Goal: Use online tool/utility: Use online tool/utility

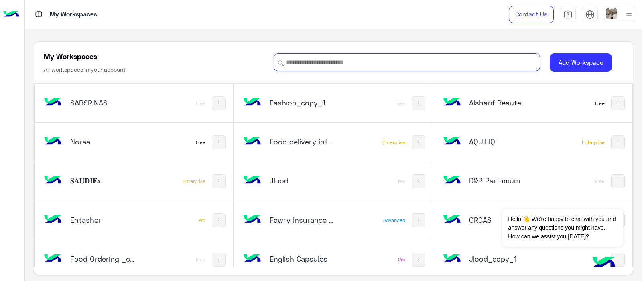
click at [300, 67] on input at bounding box center [407, 62] width 266 height 18
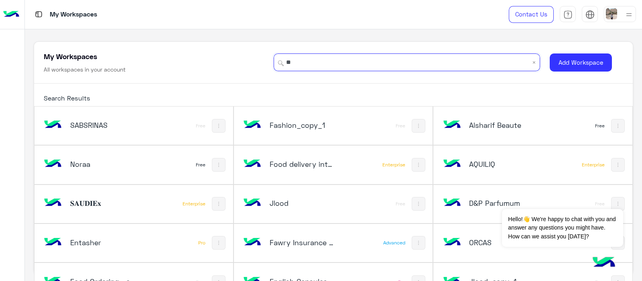
type input "*"
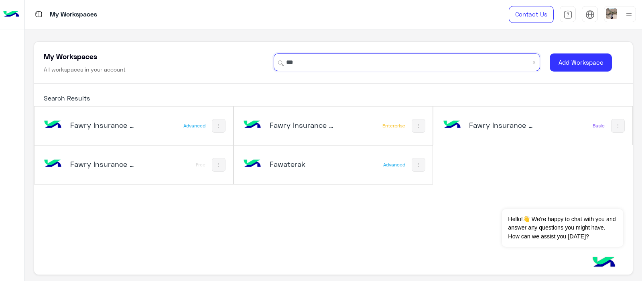
type input "***"
click at [276, 169] on div "Fawaterak" at bounding box center [303, 164] width 66 height 11
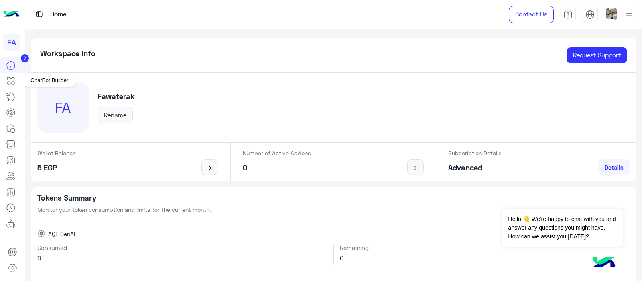
click at [4, 83] on link at bounding box center [11, 81] width 22 height 16
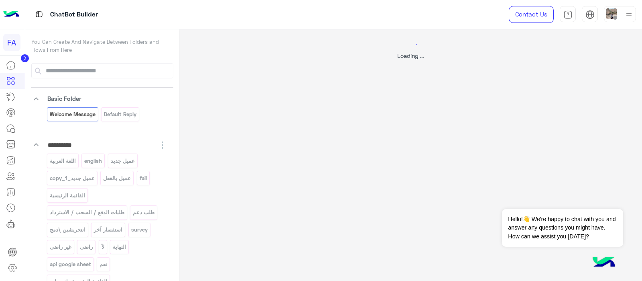
select select "*"
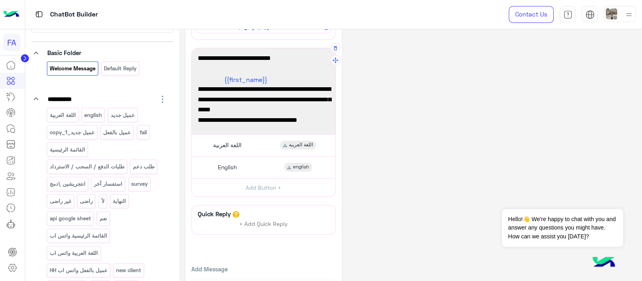
scroll to position [105, 0]
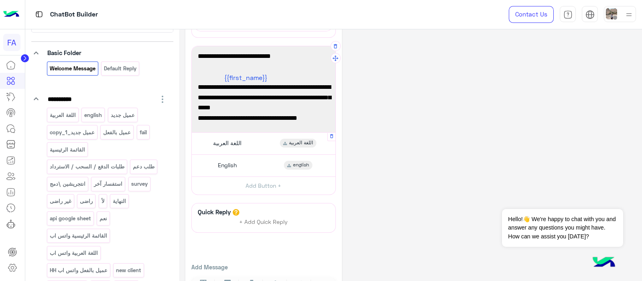
click at [230, 142] on span "اللغة العربية" at bounding box center [227, 142] width 28 height 7
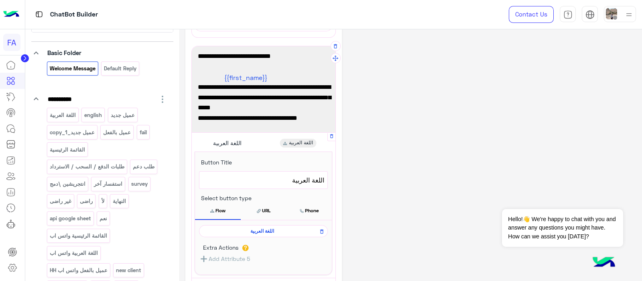
click at [264, 229] on span "اللغة العربية" at bounding box center [261, 230] width 117 height 7
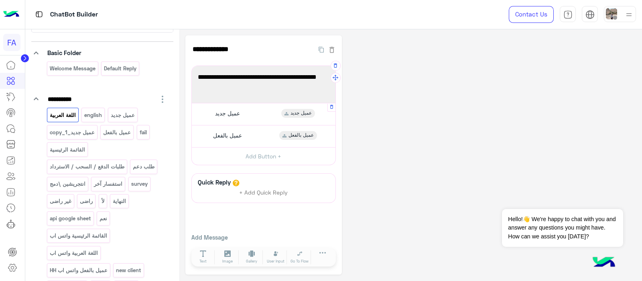
click at [225, 112] on span "عميل جديد" at bounding box center [227, 113] width 25 height 7
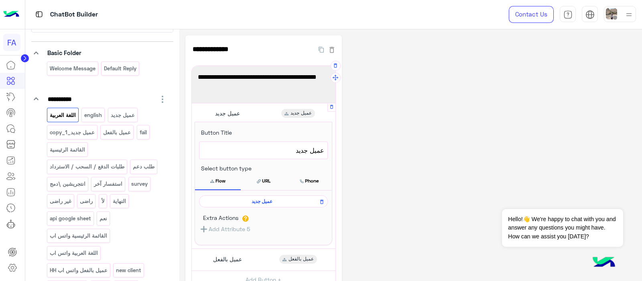
click at [257, 201] on span "عميل جديد" at bounding box center [261, 200] width 117 height 7
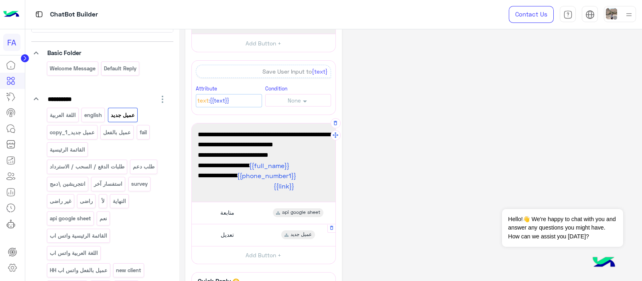
scroll to position [299, 0]
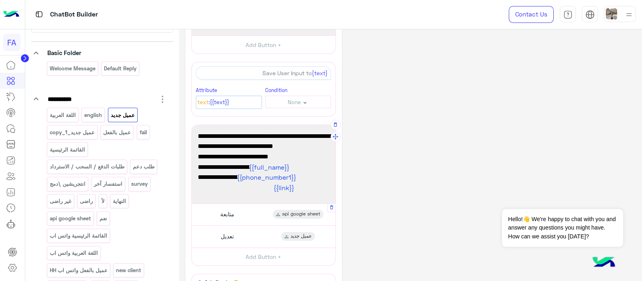
click at [226, 212] on span "متابعة" at bounding box center [227, 213] width 14 height 7
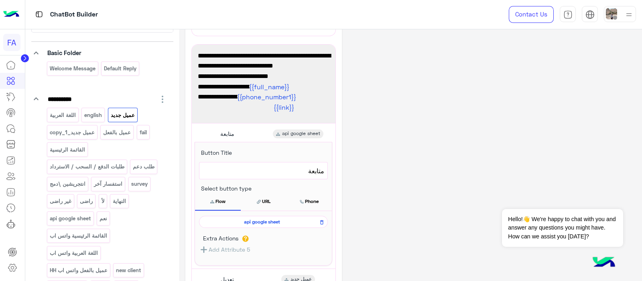
scroll to position [383, 0]
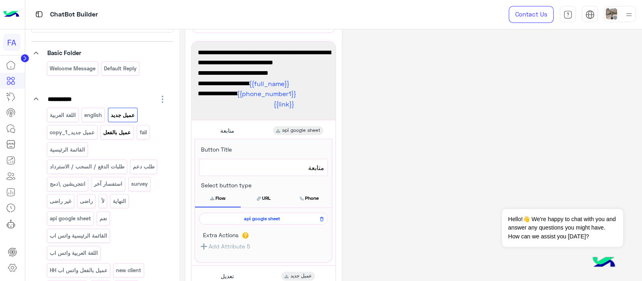
click at [108, 132] on p "عميل بالفعل" at bounding box center [117, 132] width 29 height 9
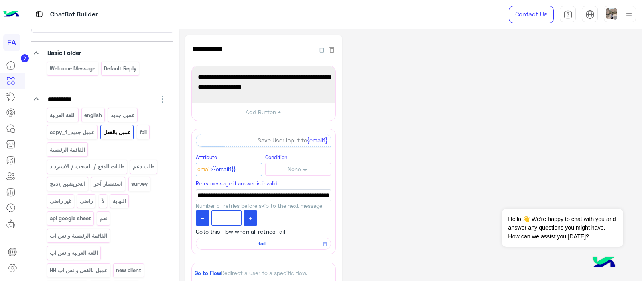
scroll to position [162, 0]
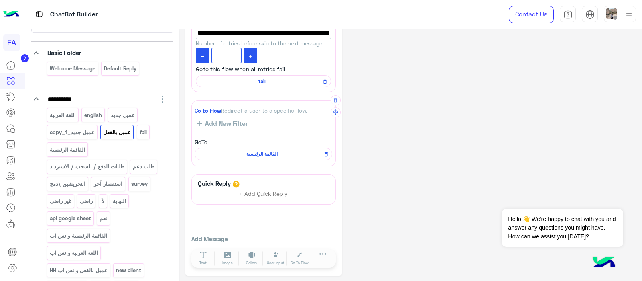
click at [252, 153] on span "القائمة الرئيسية" at bounding box center [262, 153] width 126 height 7
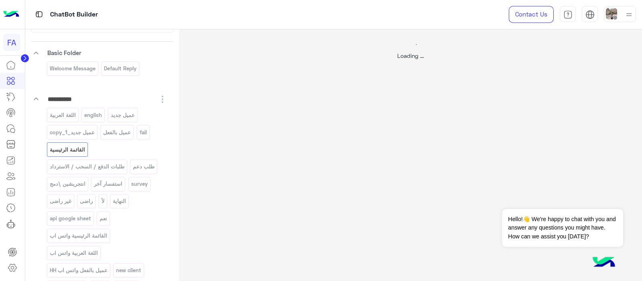
select select "*"
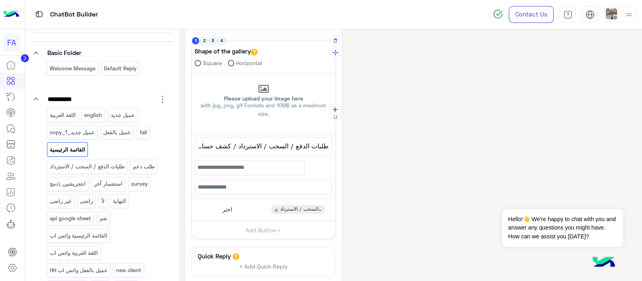
scroll to position [182, 0]
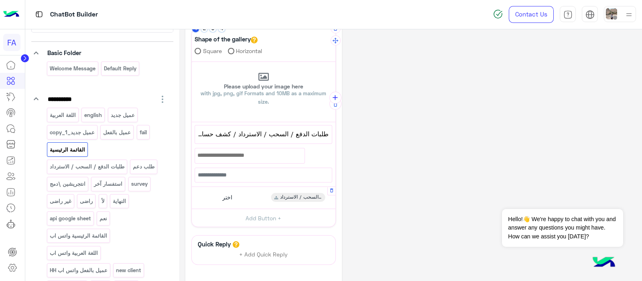
click at [223, 193] on span "اختر" at bounding box center [227, 196] width 10 height 7
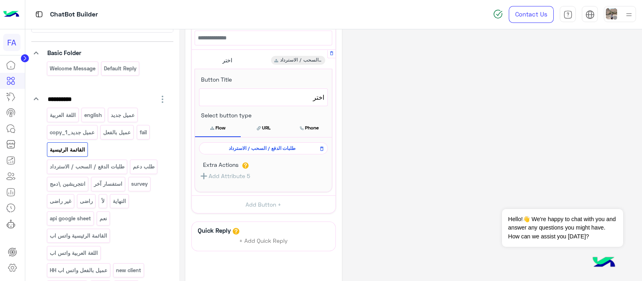
scroll to position [362, 0]
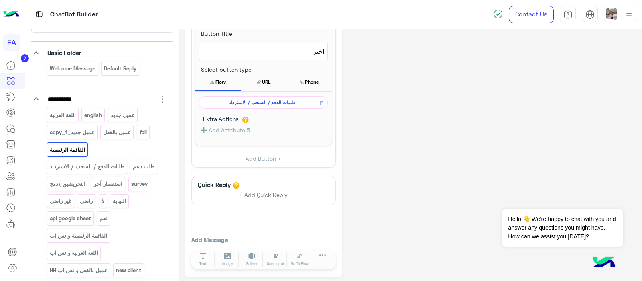
click at [242, 102] on span "طلبات الدفع / السحب / الاسترداد" at bounding box center [261, 102] width 117 height 7
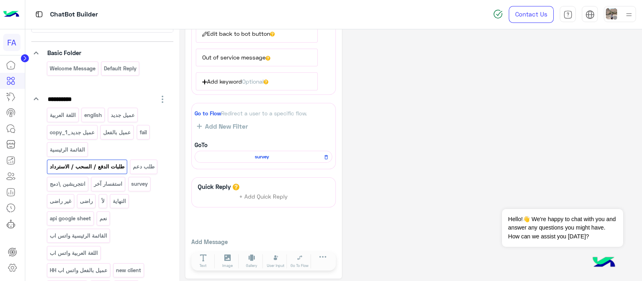
scroll to position [198, 0]
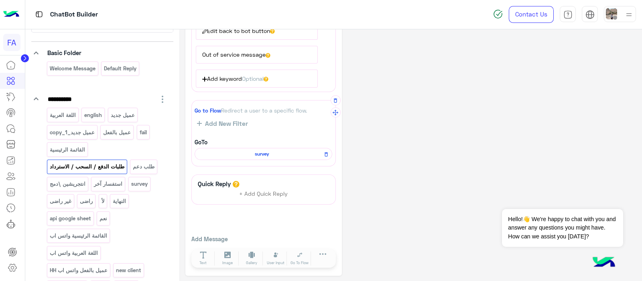
click at [246, 157] on div "survey" at bounding box center [264, 154] width 138 height 12
click at [245, 150] on span "survey" at bounding box center [262, 153] width 126 height 7
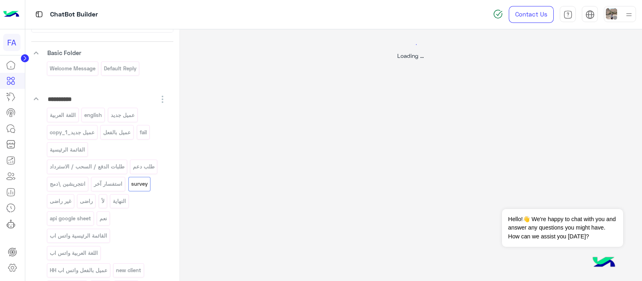
select select "*"
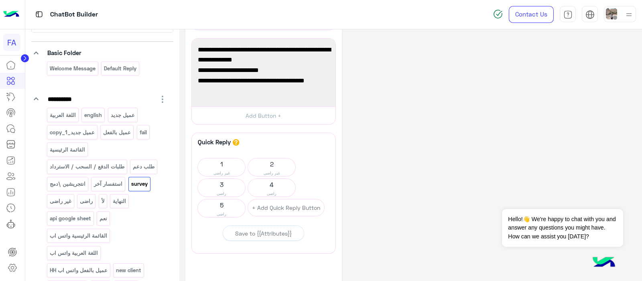
scroll to position [168, 0]
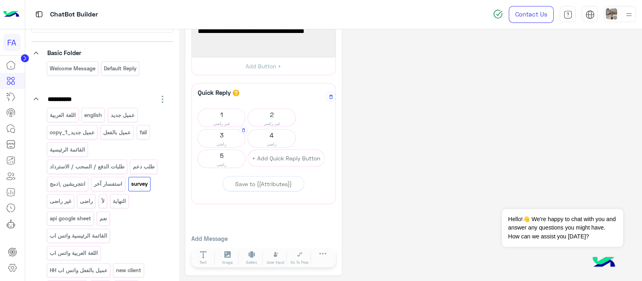
click at [217, 144] on span "راضى" at bounding box center [221, 143] width 47 height 6
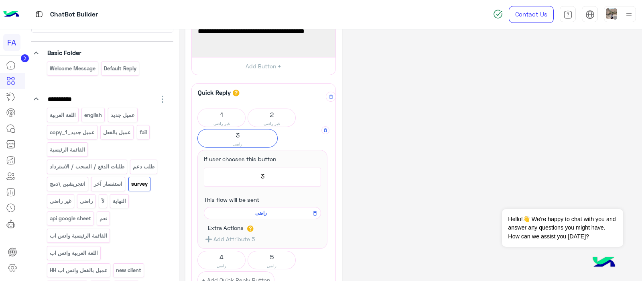
click at [255, 216] on div "راضى" at bounding box center [262, 213] width 117 height 12
click at [257, 210] on span "راضى" at bounding box center [261, 212] width 106 height 7
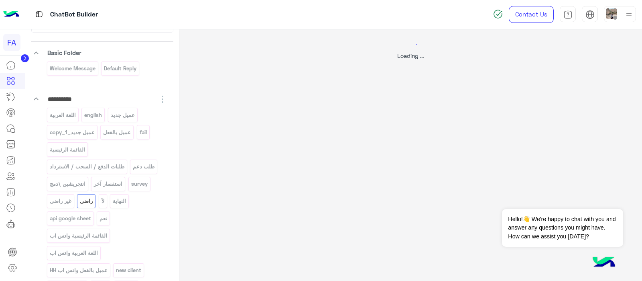
scroll to position [0, 0]
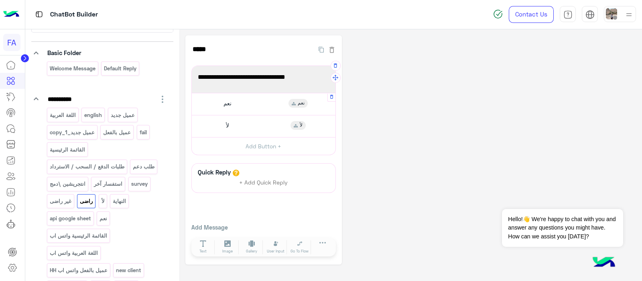
click at [209, 96] on div "نعم نعم" at bounding box center [264, 104] width 138 height 16
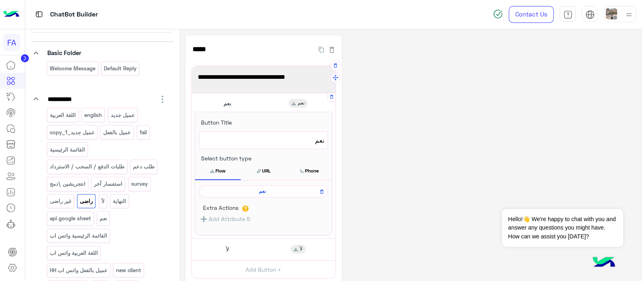
click at [269, 193] on span "نعم" at bounding box center [261, 190] width 117 height 7
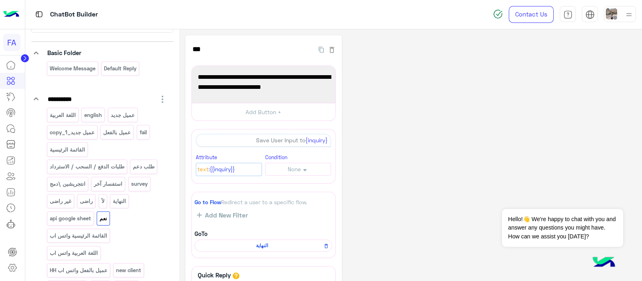
scroll to position [92, 0]
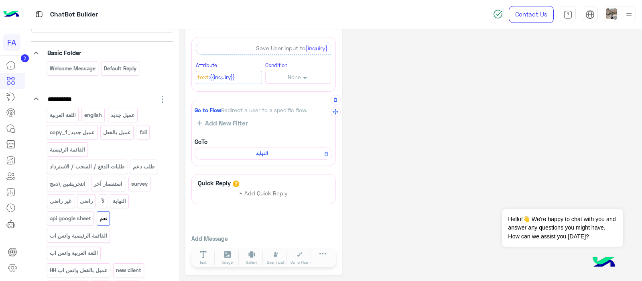
click at [246, 154] on span "النهاية" at bounding box center [262, 153] width 126 height 7
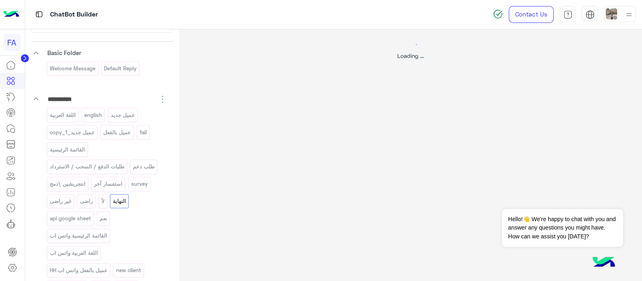
scroll to position [0, 0]
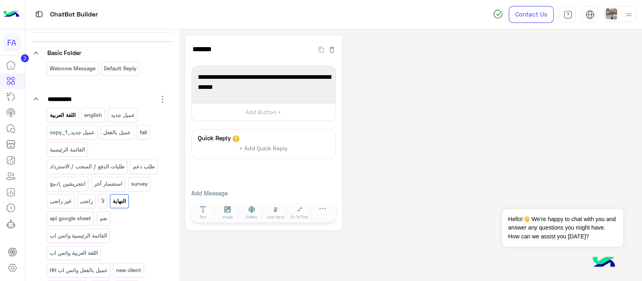
click at [69, 111] on p "اللغة العربية" at bounding box center [62, 114] width 27 height 9
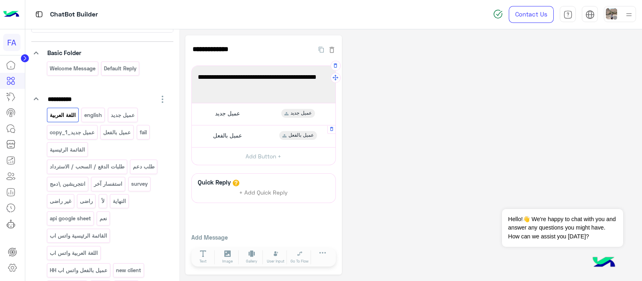
click at [213, 136] on span "عميل بالفعل" at bounding box center [227, 135] width 29 height 7
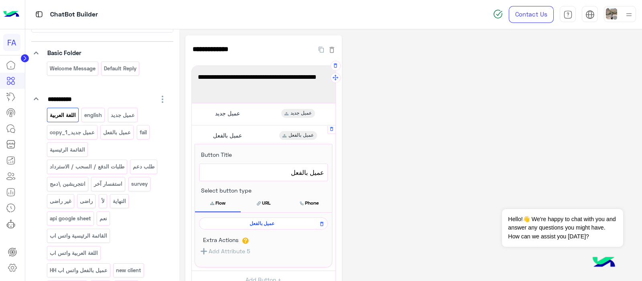
click at [266, 221] on span "عميل بالفعل" at bounding box center [261, 223] width 117 height 7
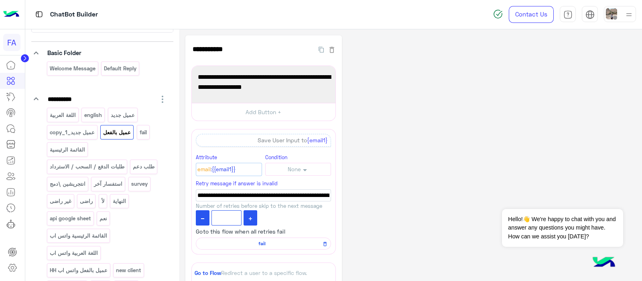
scroll to position [162, 0]
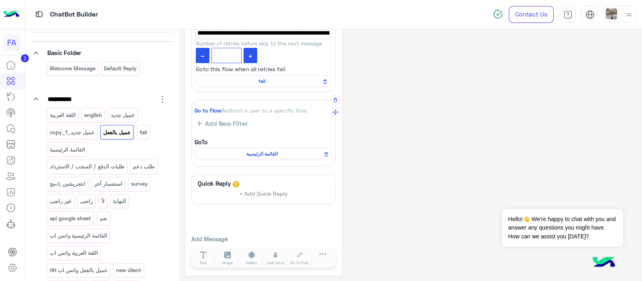
click at [241, 155] on span "القائمة الرئيسية" at bounding box center [262, 153] width 126 height 7
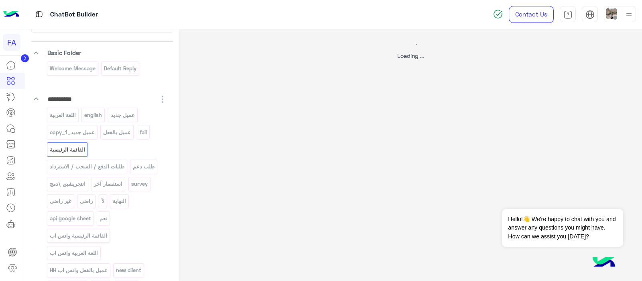
scroll to position [0, 0]
select select "*"
